Goal: Task Accomplishment & Management: Use online tool/utility

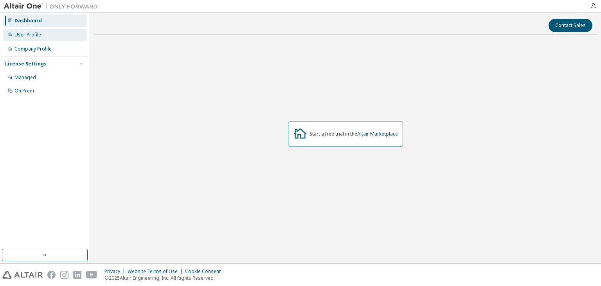
click at [38, 33] on div "User Profile" at bounding box center [27, 35] width 27 height 6
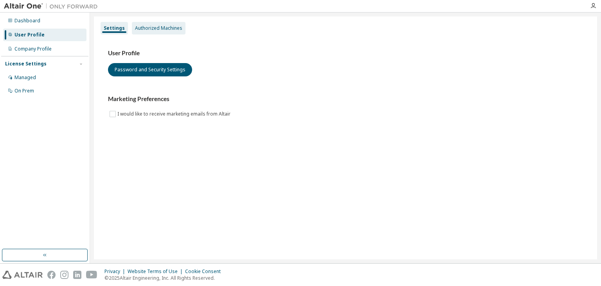
click at [164, 25] on div "Authorized Machines" at bounding box center [158, 28] width 47 height 6
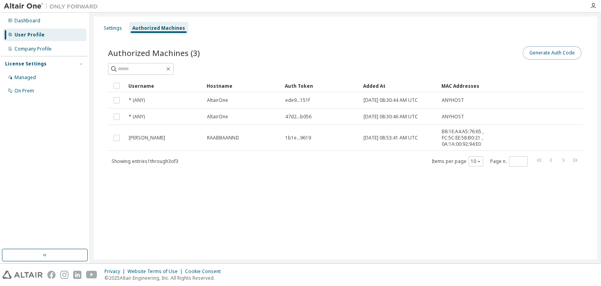
click at [559, 54] on button "Generate Auth Code" at bounding box center [552, 52] width 59 height 13
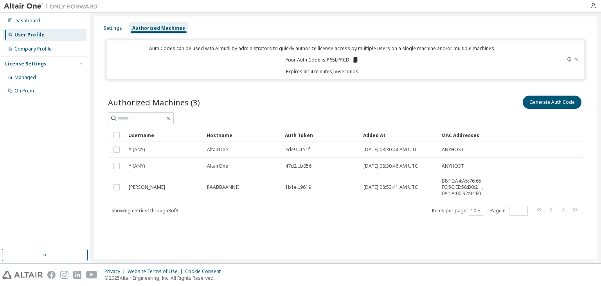
click at [356, 60] on icon at bounding box center [355, 59] width 4 height 5
click at [355, 60] on icon at bounding box center [355, 59] width 4 height 5
drag, startPoint x: 329, startPoint y: 58, endPoint x: 351, endPoint y: 60, distance: 21.6
click at [351, 60] on p "Your Auth Code is: P65LPACD" at bounding box center [322, 59] width 73 height 7
copy p "P65LPACD"
